Goal: Ask a question

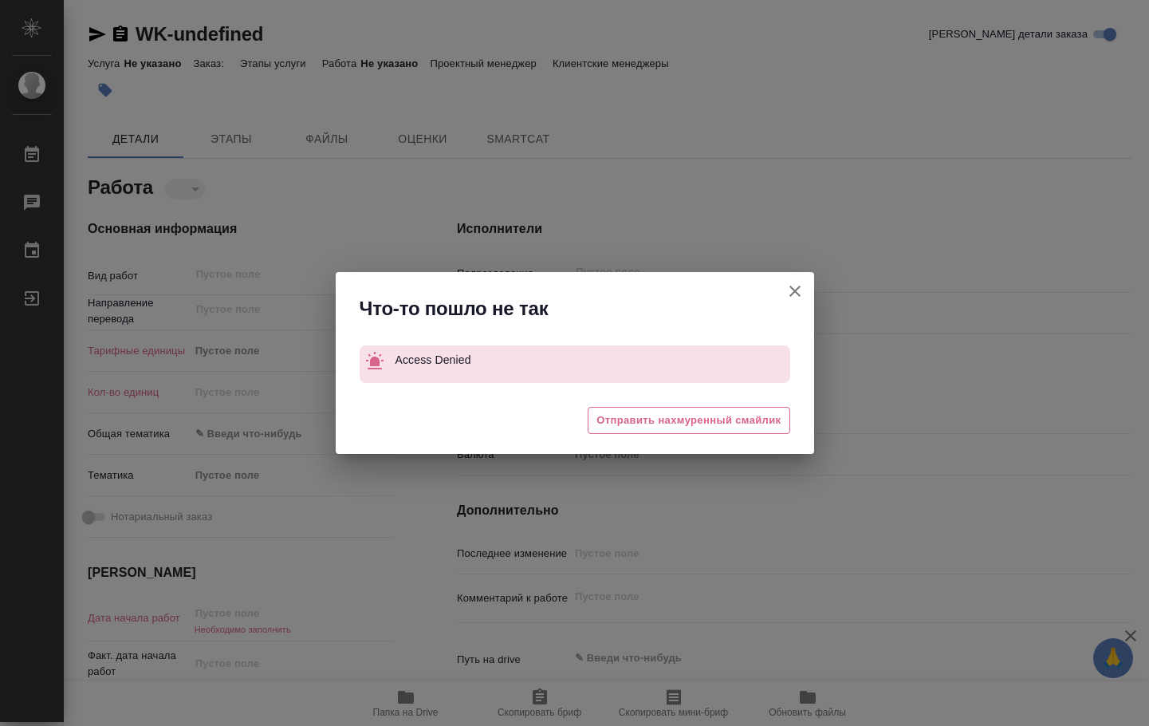
type textarea "x"
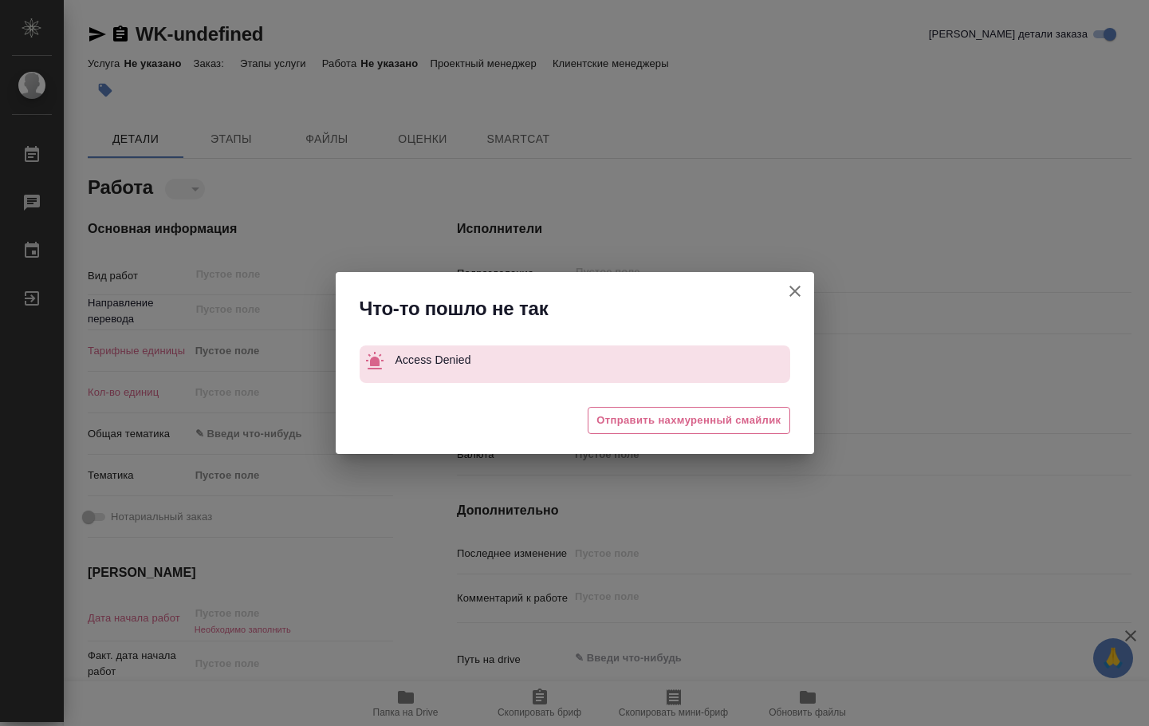
click at [795, 286] on icon "button" at bounding box center [795, 291] width 19 height 19
type textarea "x"
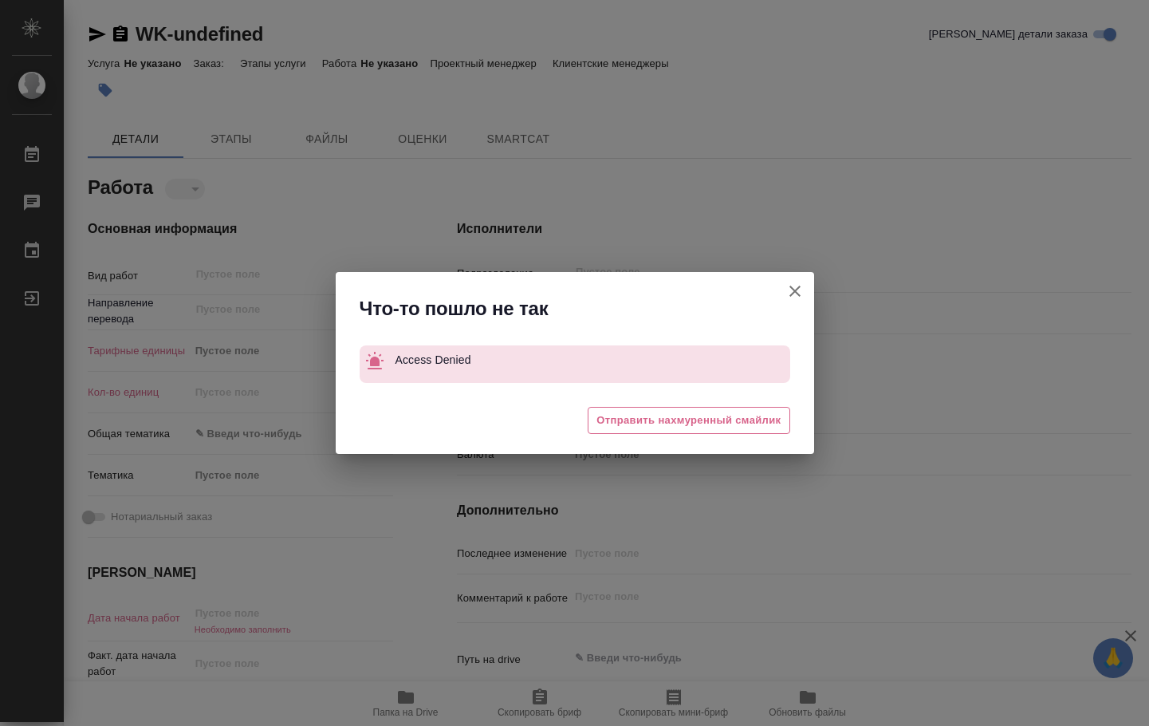
type textarea "x"
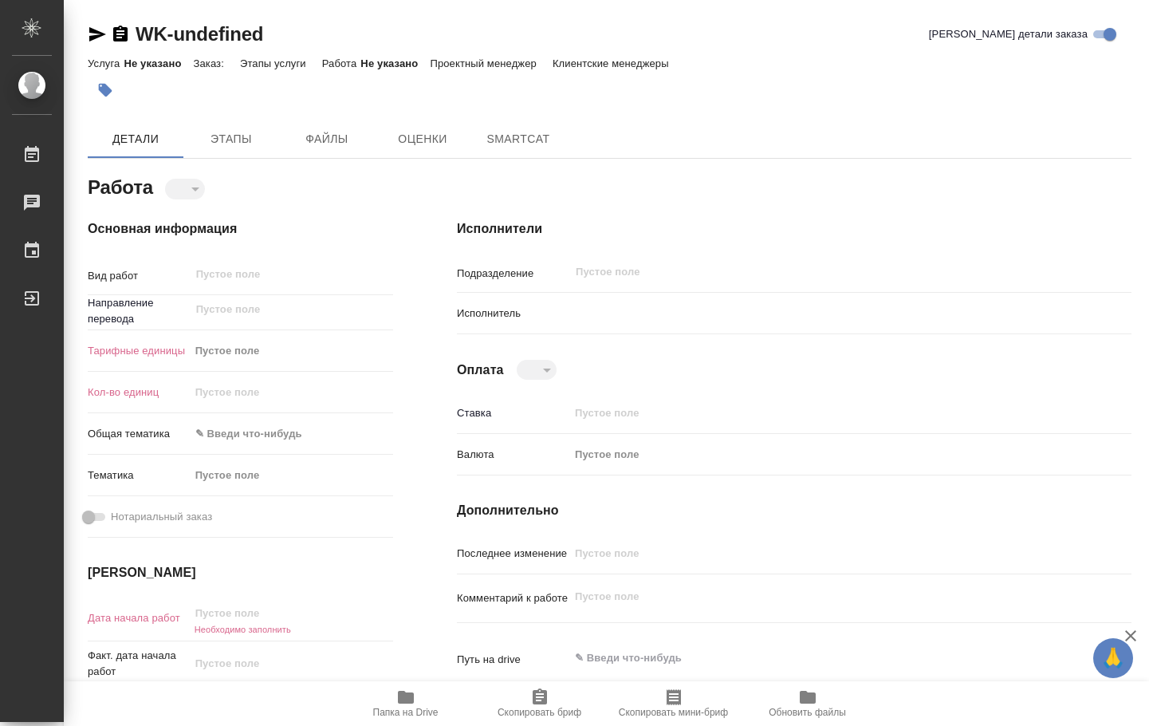
click at [413, 701] on icon "button" at bounding box center [406, 697] width 16 height 13
type textarea "x"
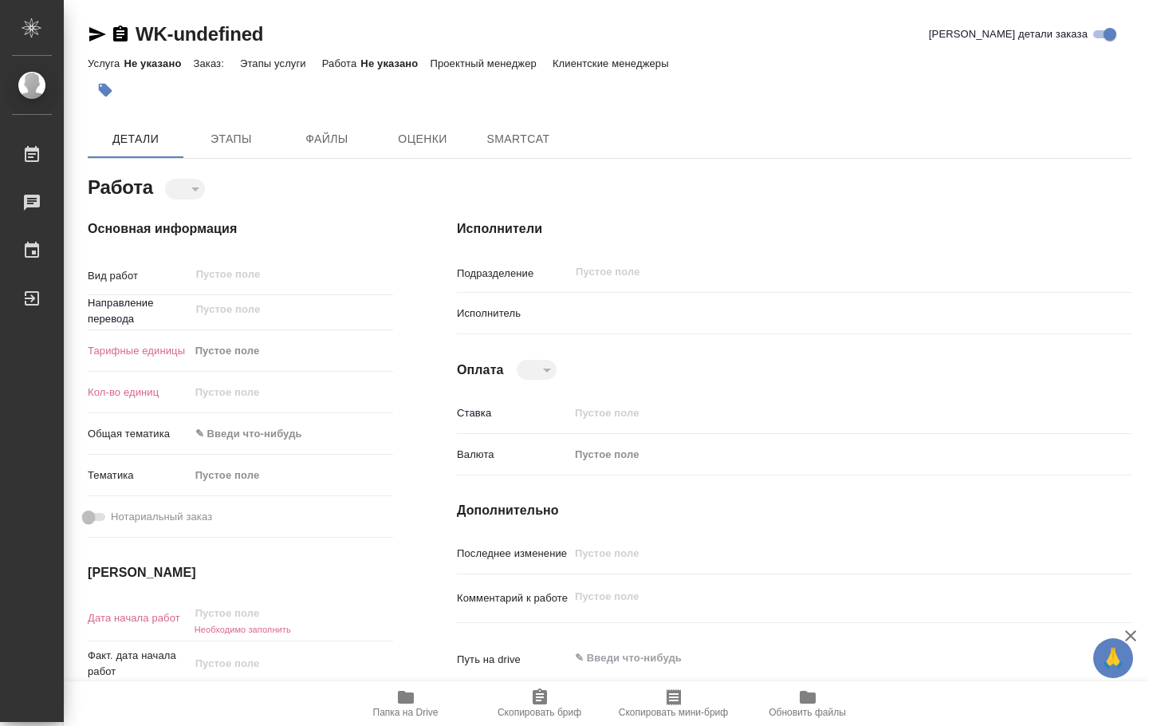
type textarea "x"
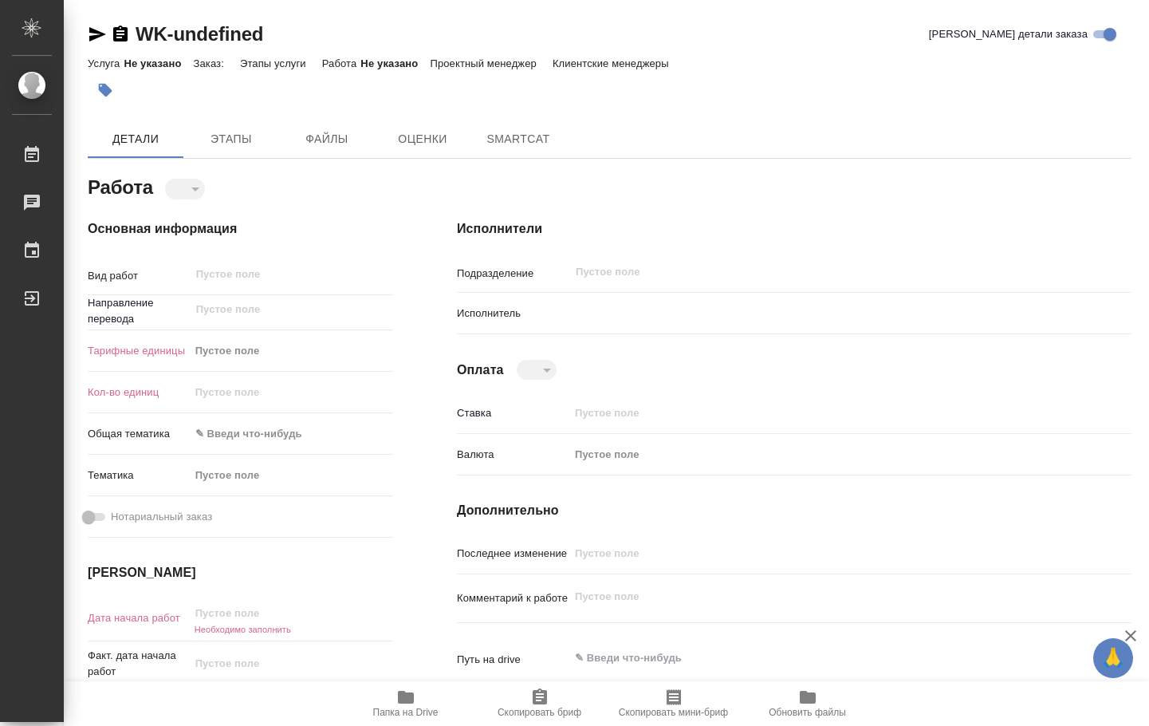
type textarea "x"
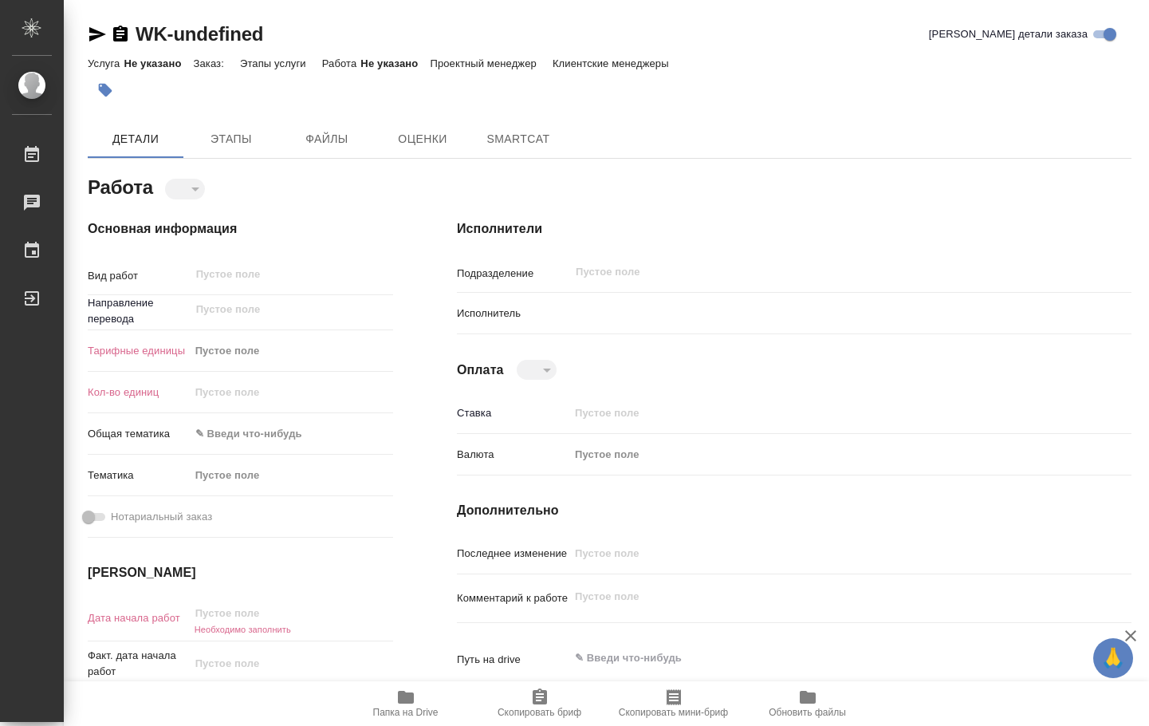
type textarea "x"
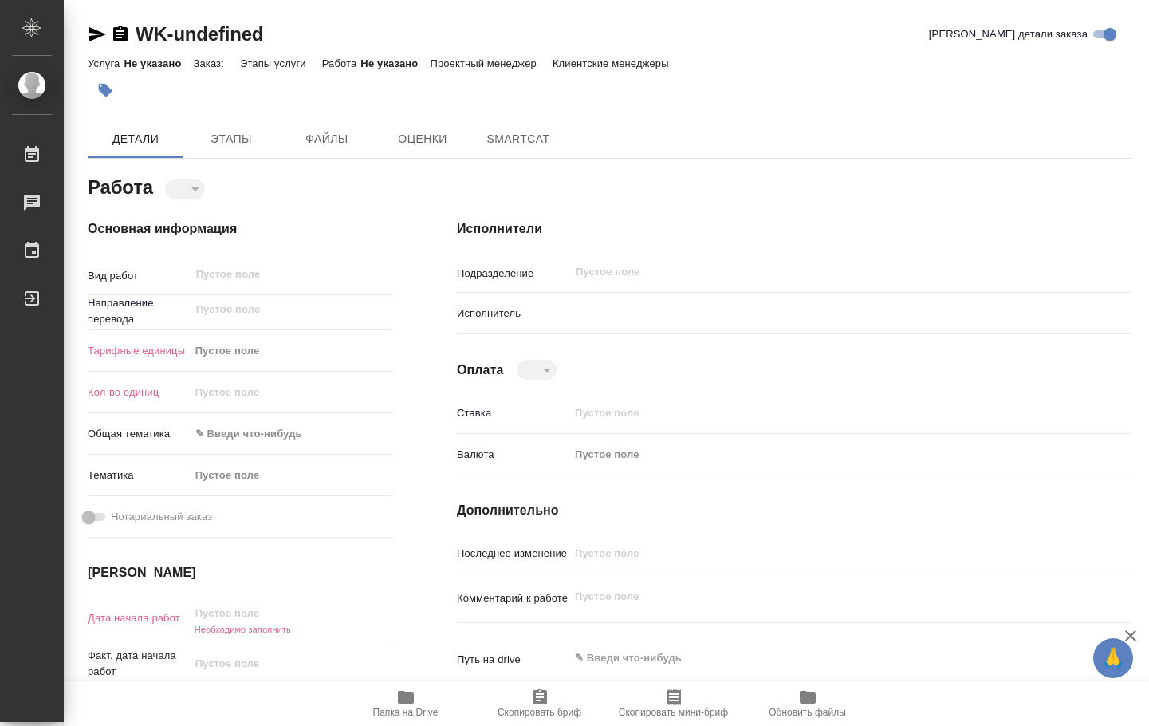
type textarea "x"
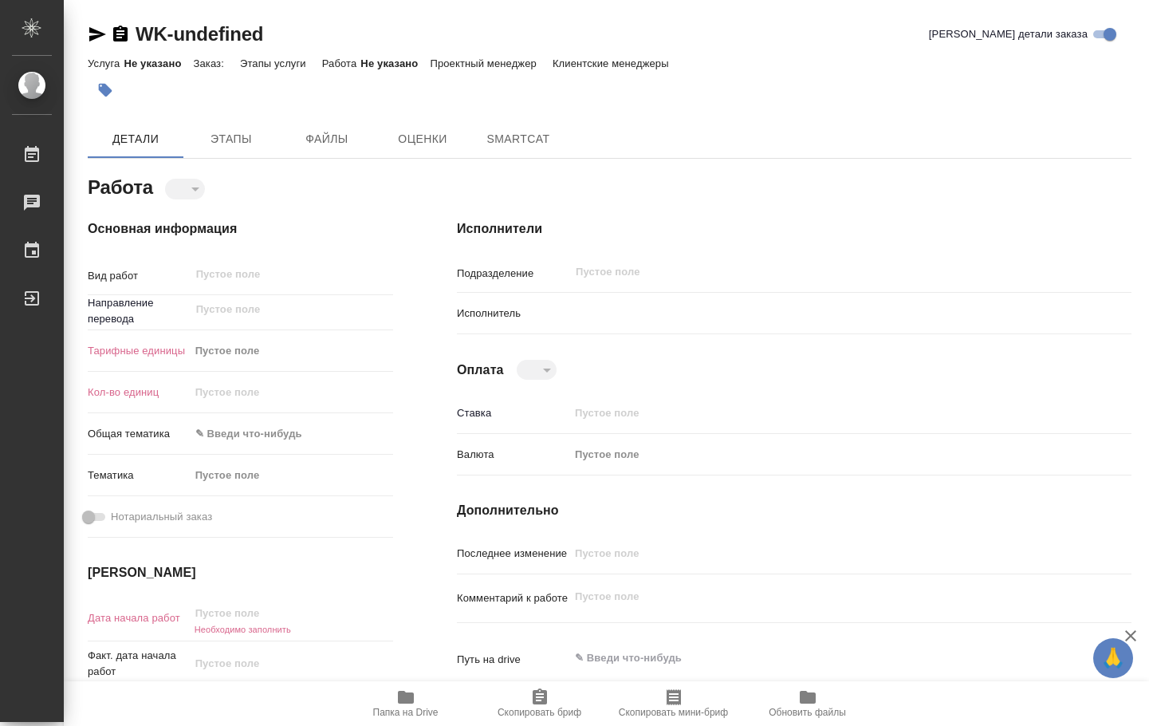
type textarea "x"
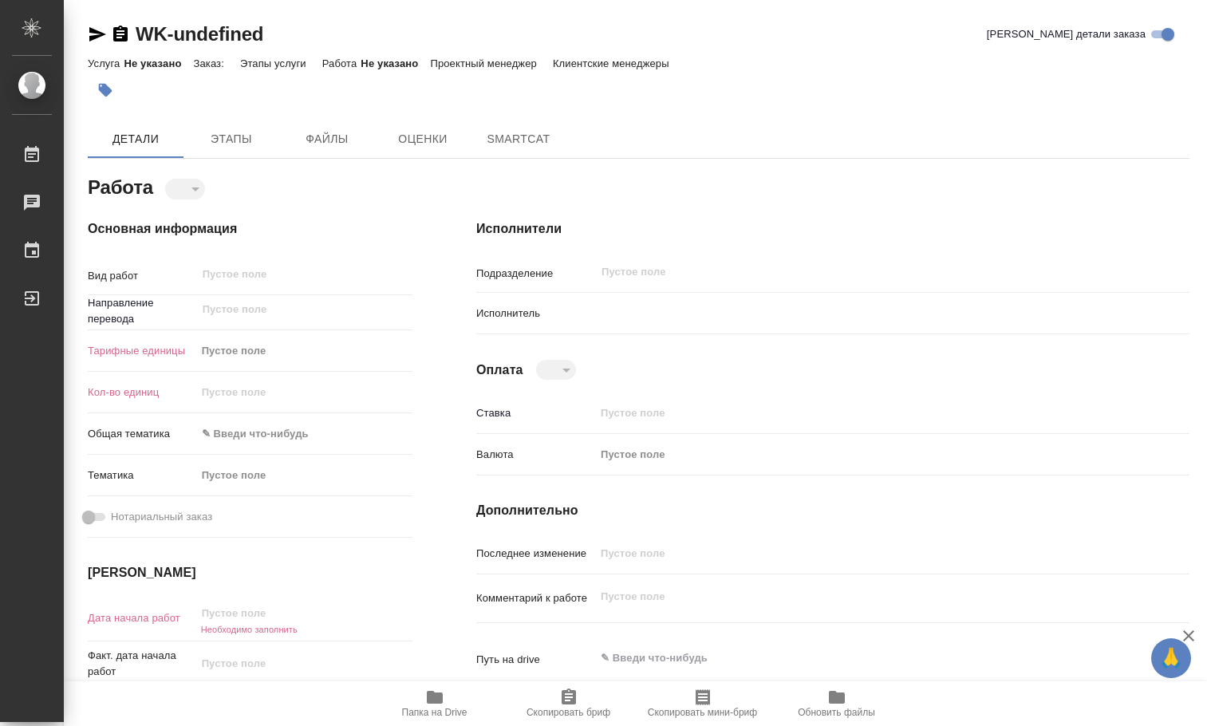
type textarea "x"
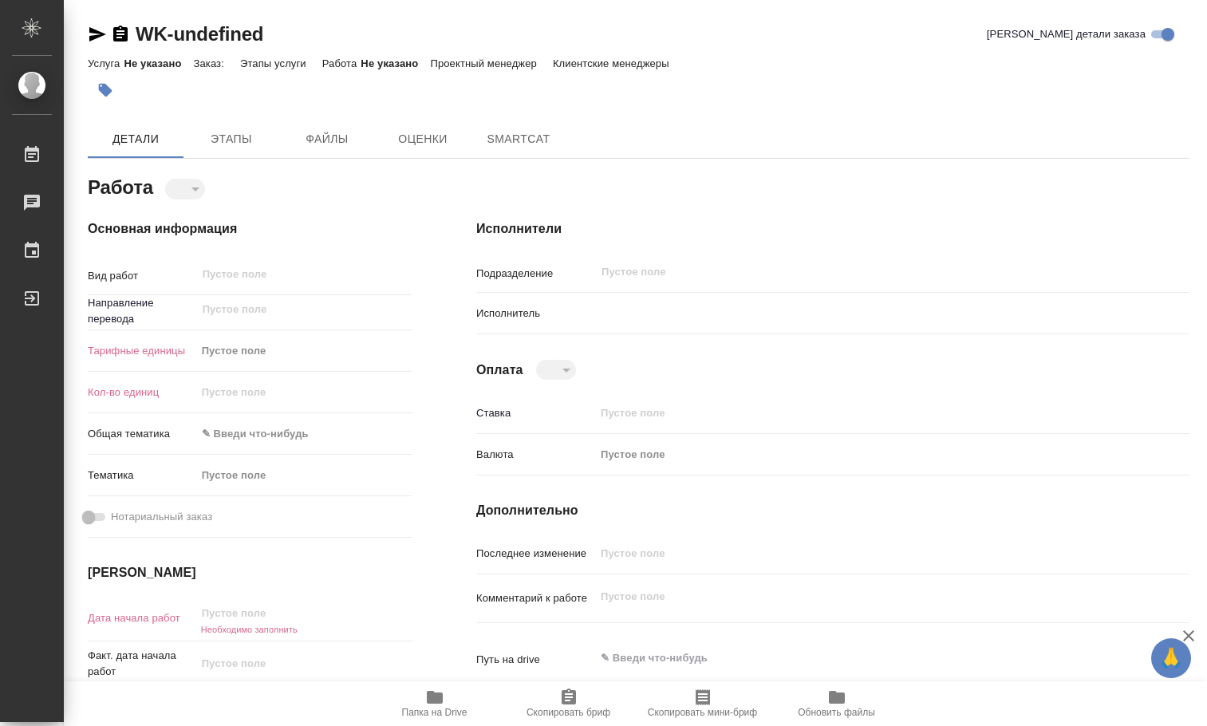
type textarea "x"
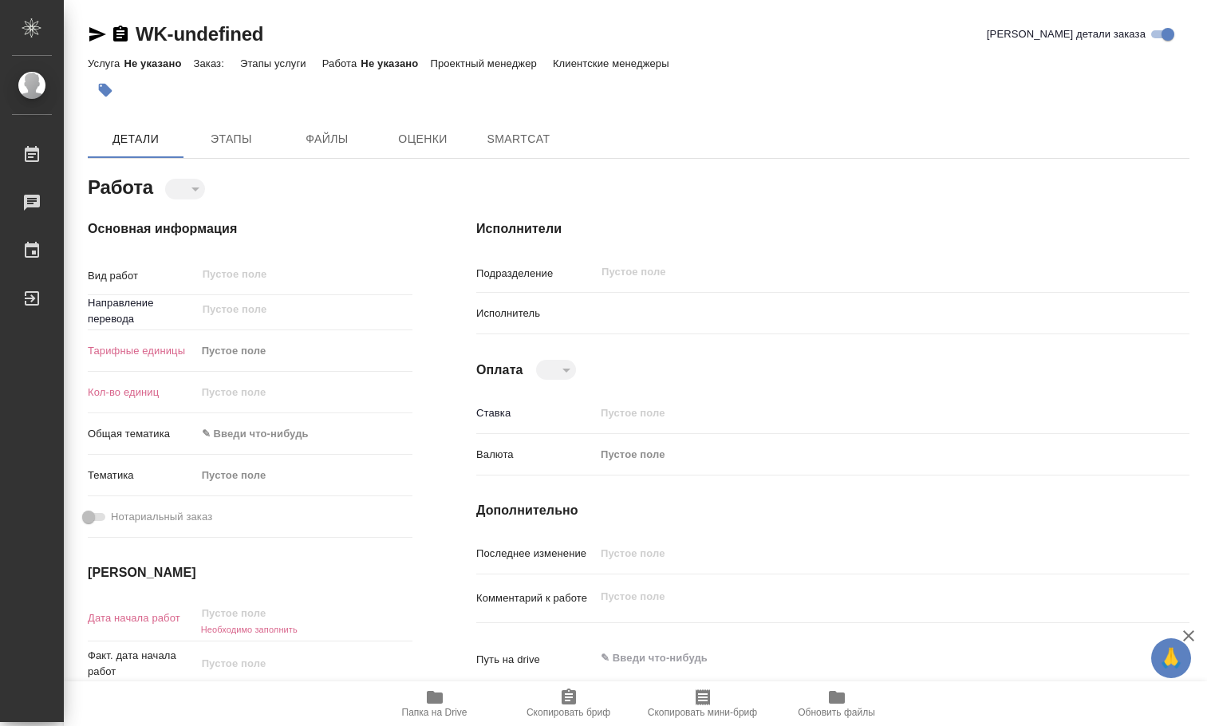
type textarea "x"
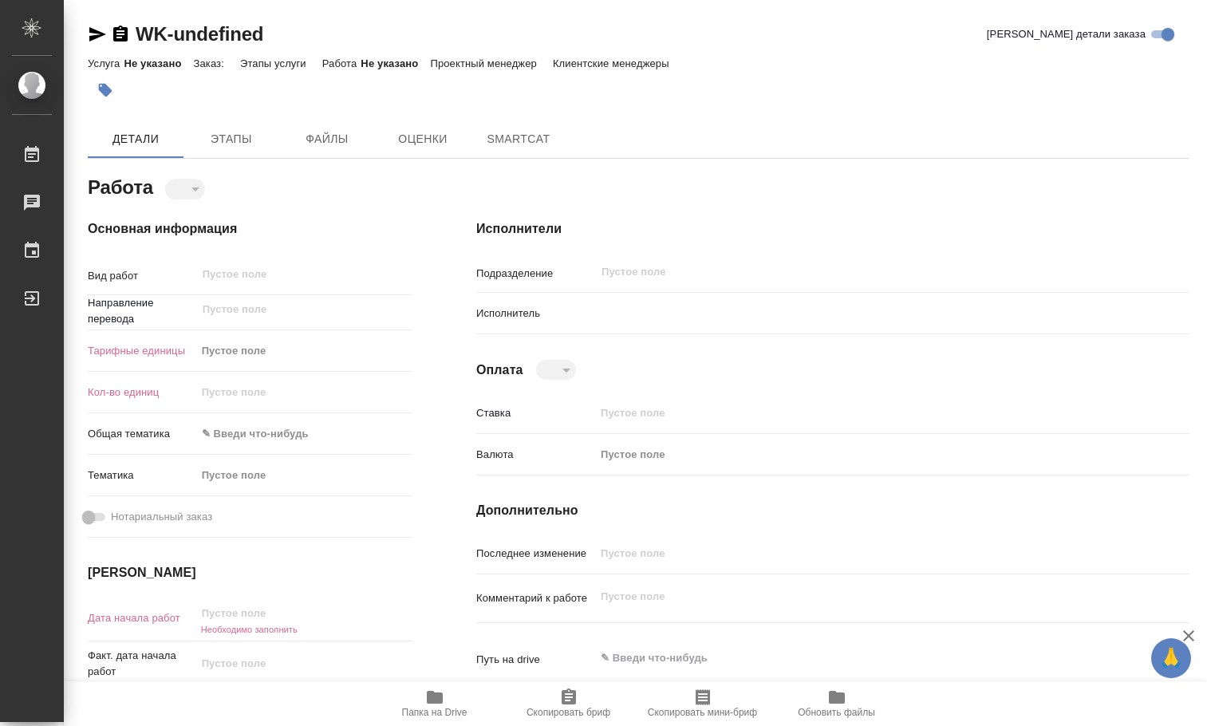
type textarea "x"
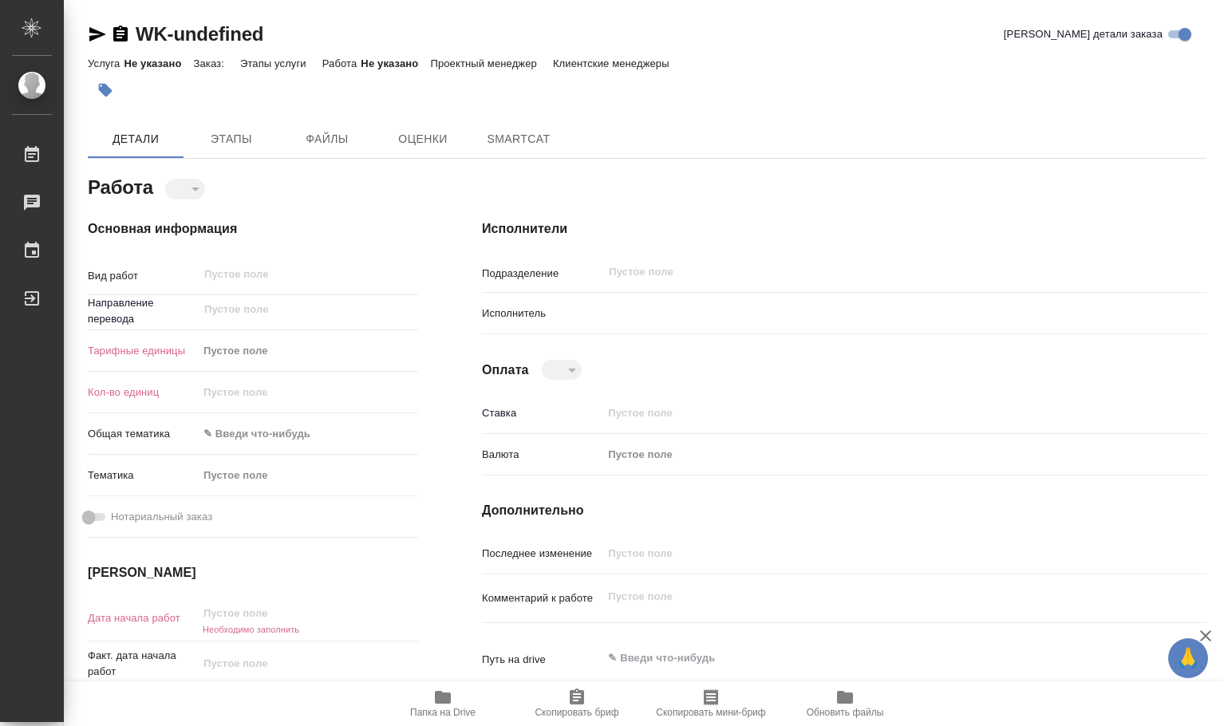
type textarea "x"
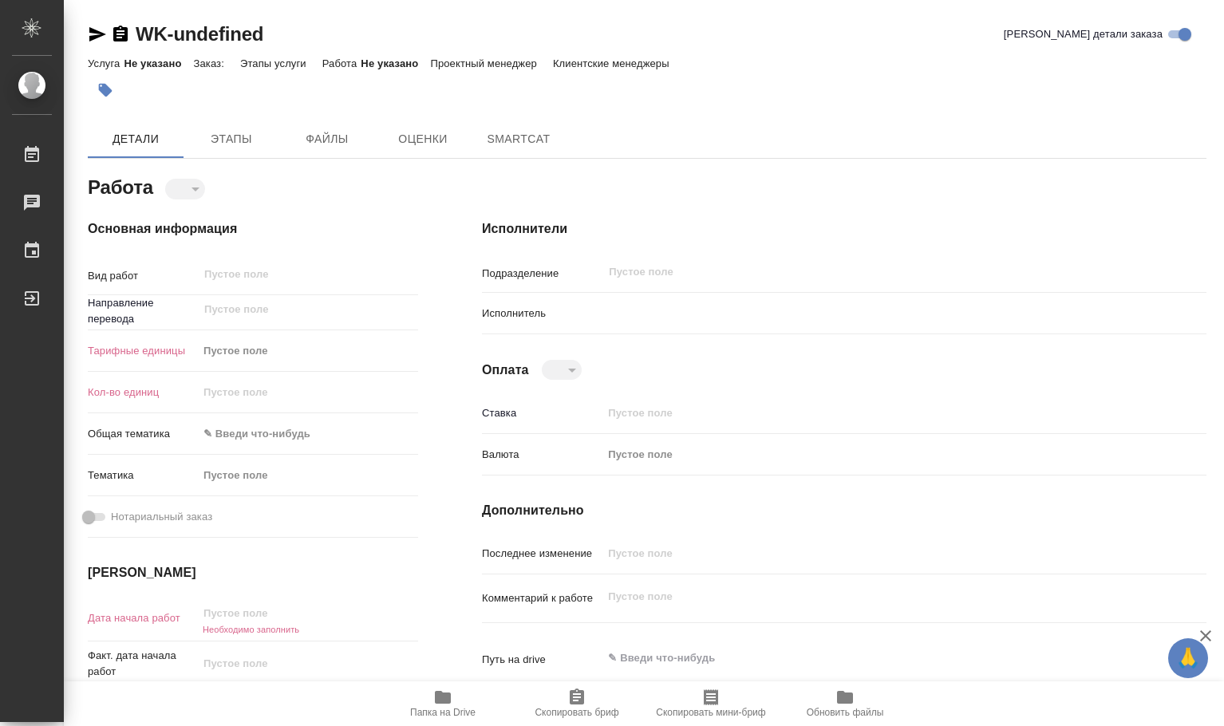
type textarea "x"
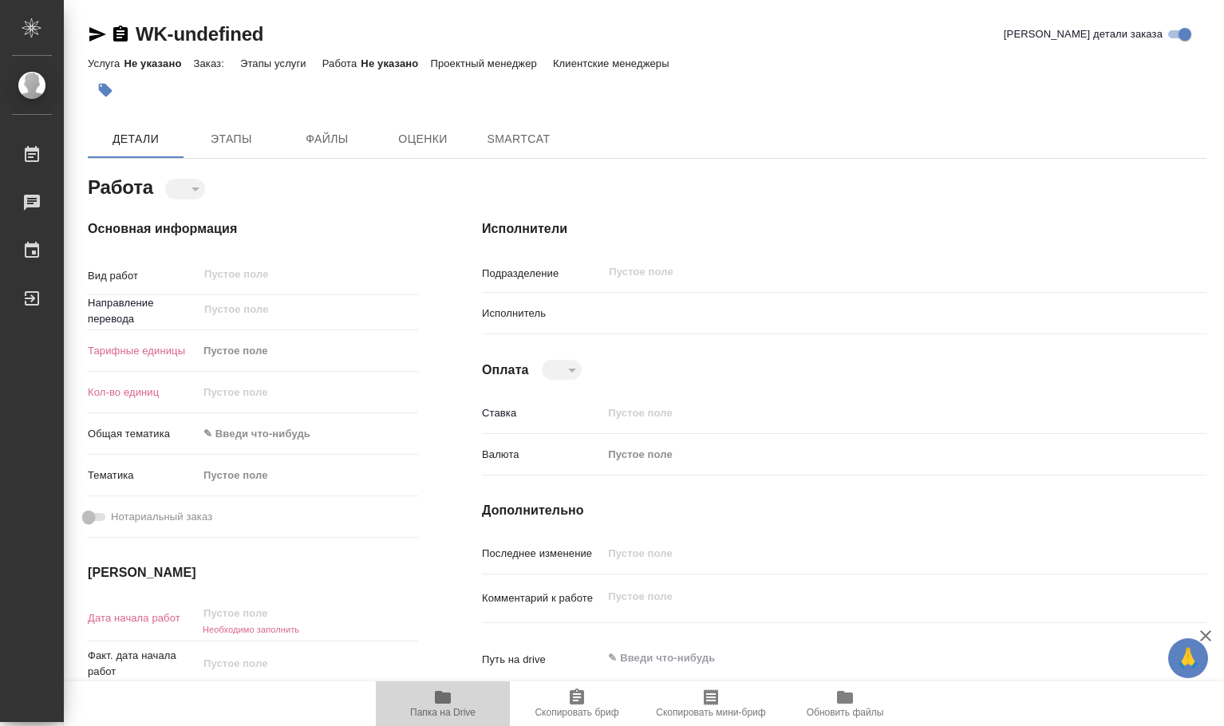
click at [441, 697] on icon "button" at bounding box center [443, 697] width 16 height 13
